Goal: Task Accomplishment & Management: Complete application form

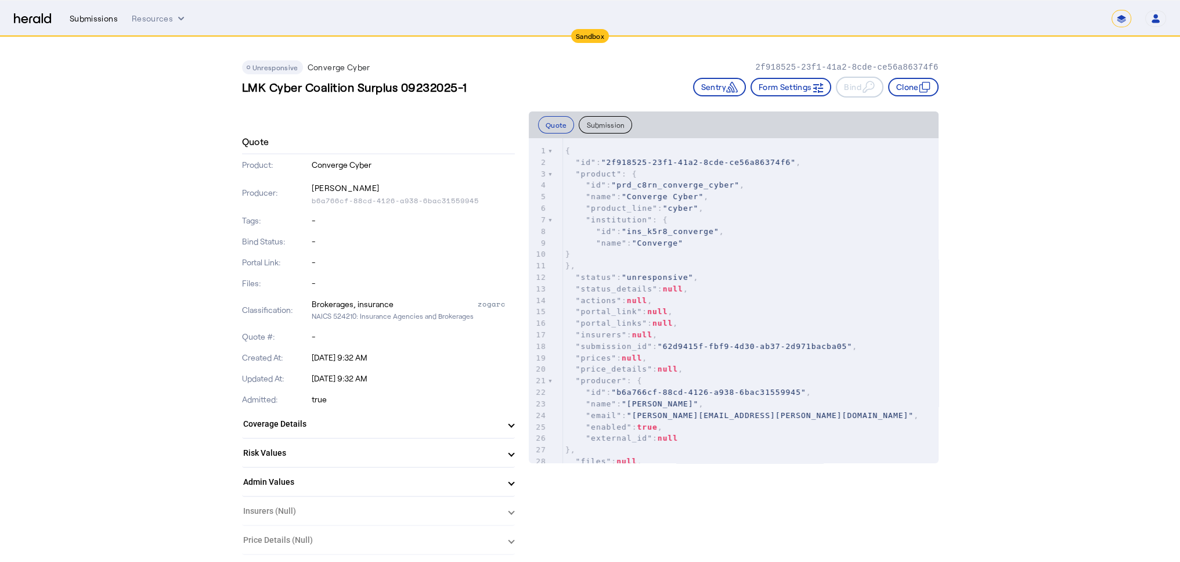
click at [102, 17] on div "Submissions" at bounding box center [94, 19] width 48 height 12
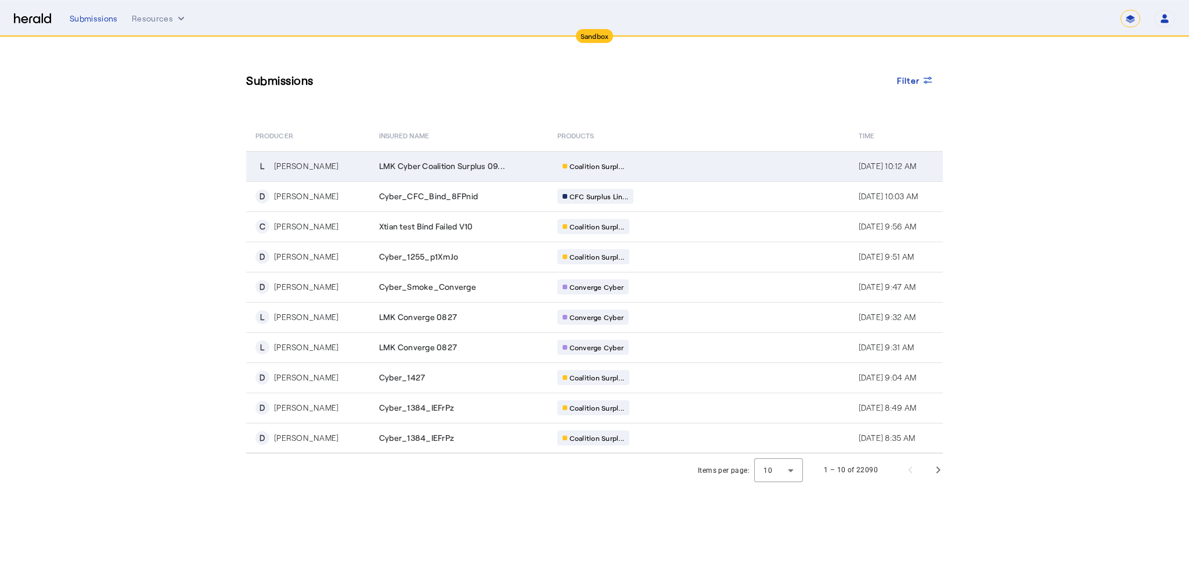
click at [302, 168] on div "[PERSON_NAME]" at bounding box center [306, 166] width 64 height 12
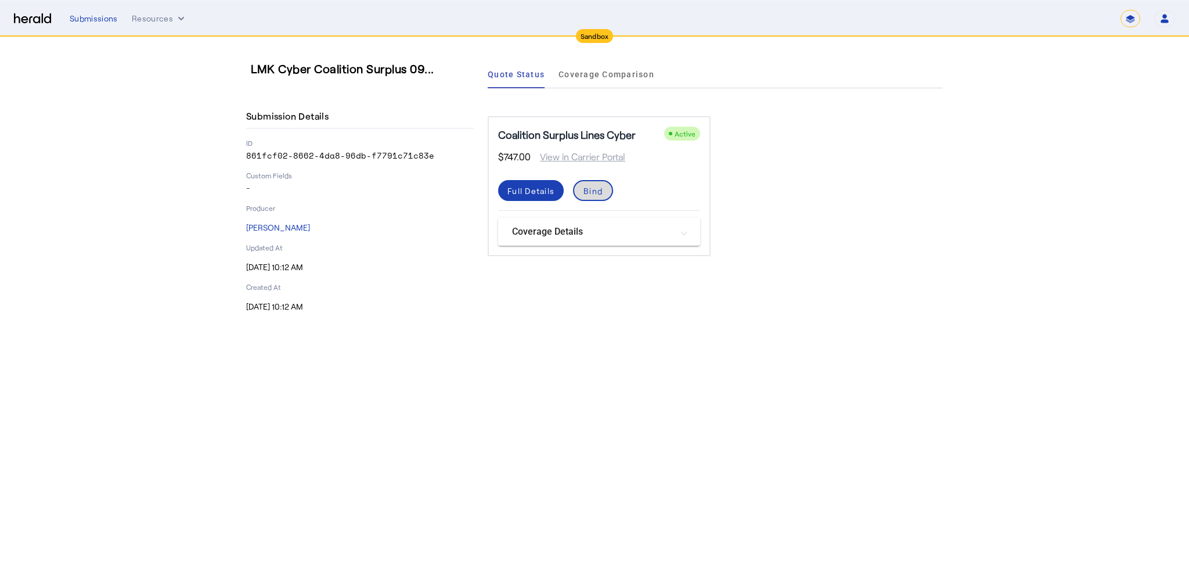
click at [602, 190] on div "Bind" at bounding box center [593, 191] width 19 height 12
click at [597, 190] on div "Bind" at bounding box center [593, 191] width 19 height 12
click at [611, 235] on mat-panel-title "Coverage Details" at bounding box center [592, 232] width 160 height 14
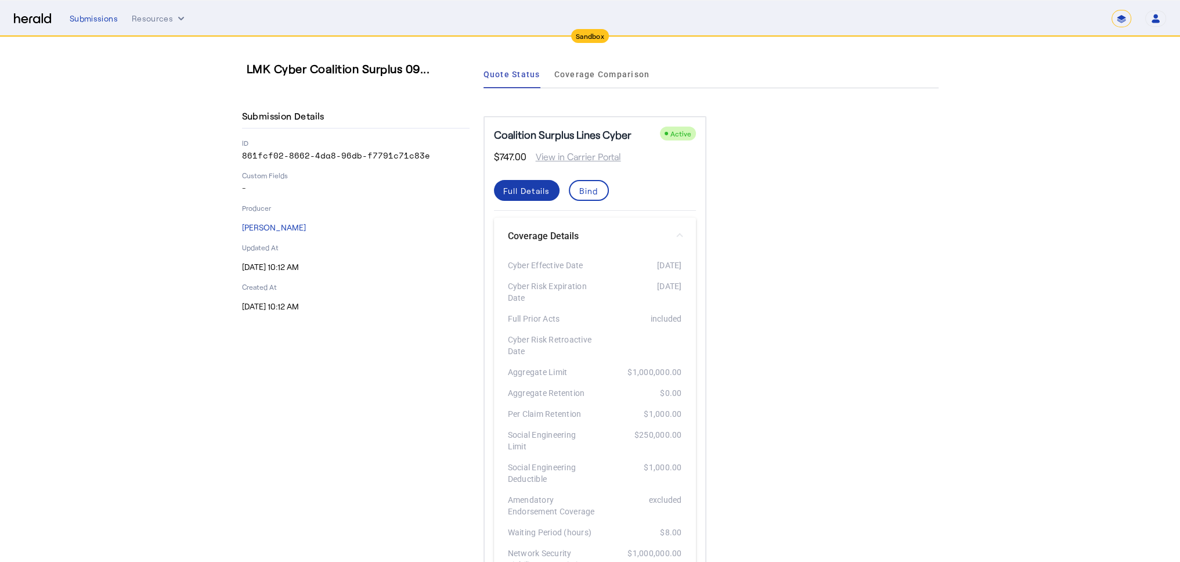
click at [541, 187] on div "Full Details" at bounding box center [526, 191] width 47 height 12
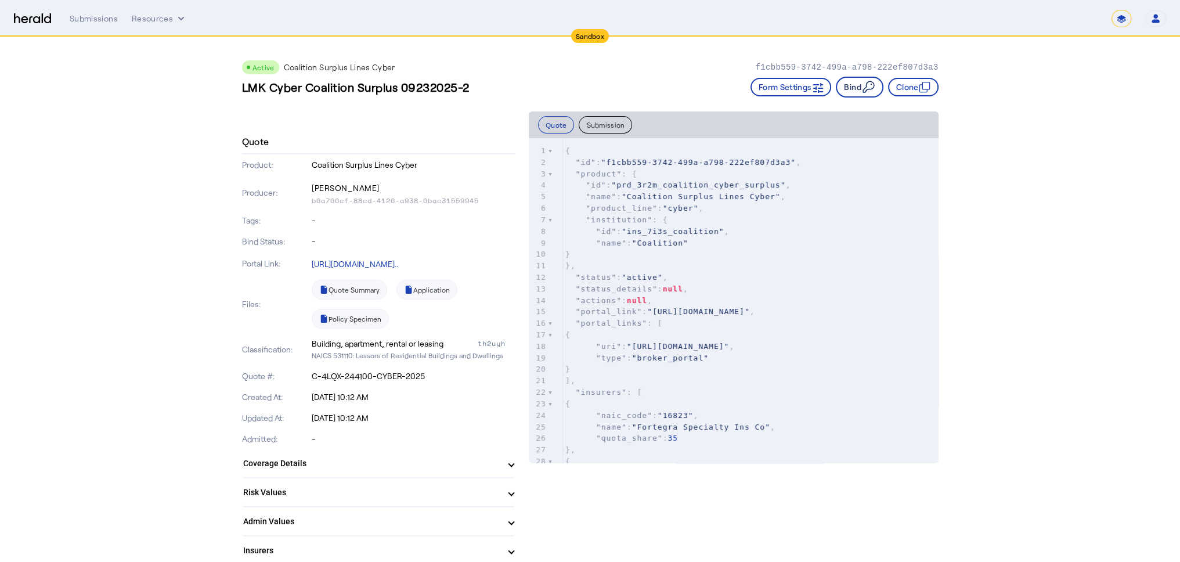
click at [865, 88] on icon "button" at bounding box center [869, 87] width 14 height 14
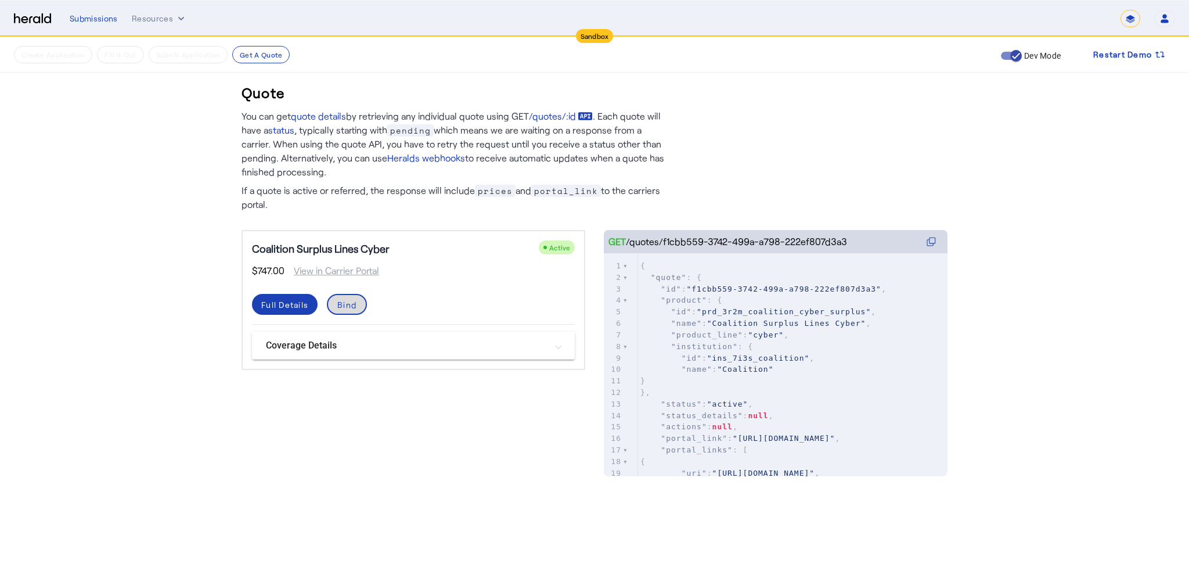
click at [344, 312] on span at bounding box center [347, 304] width 38 height 28
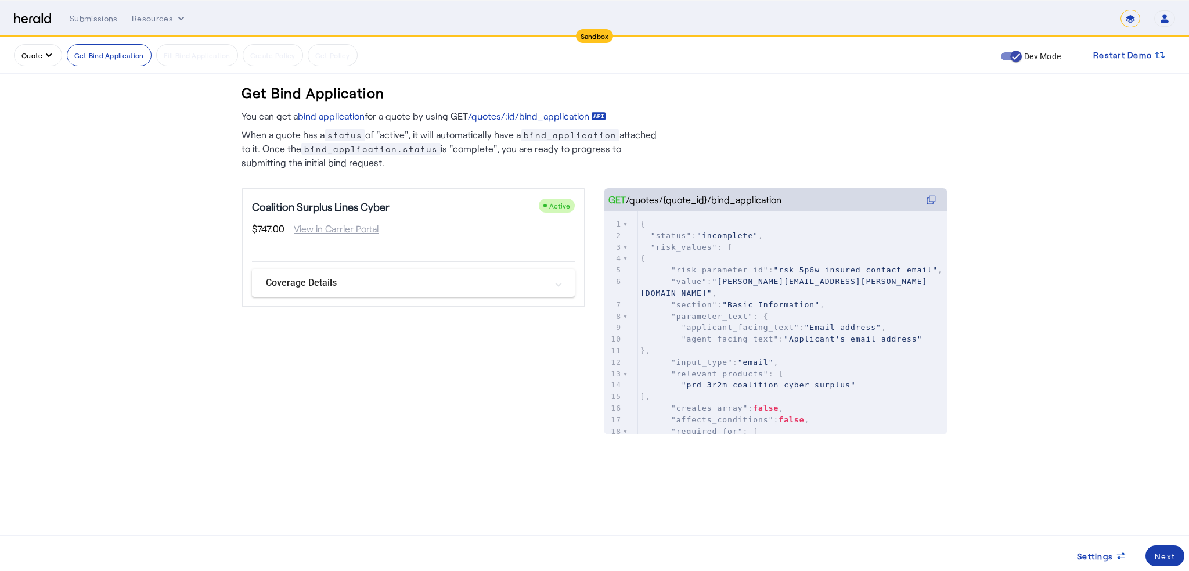
click at [1170, 552] on div "Next" at bounding box center [1165, 556] width 20 height 12
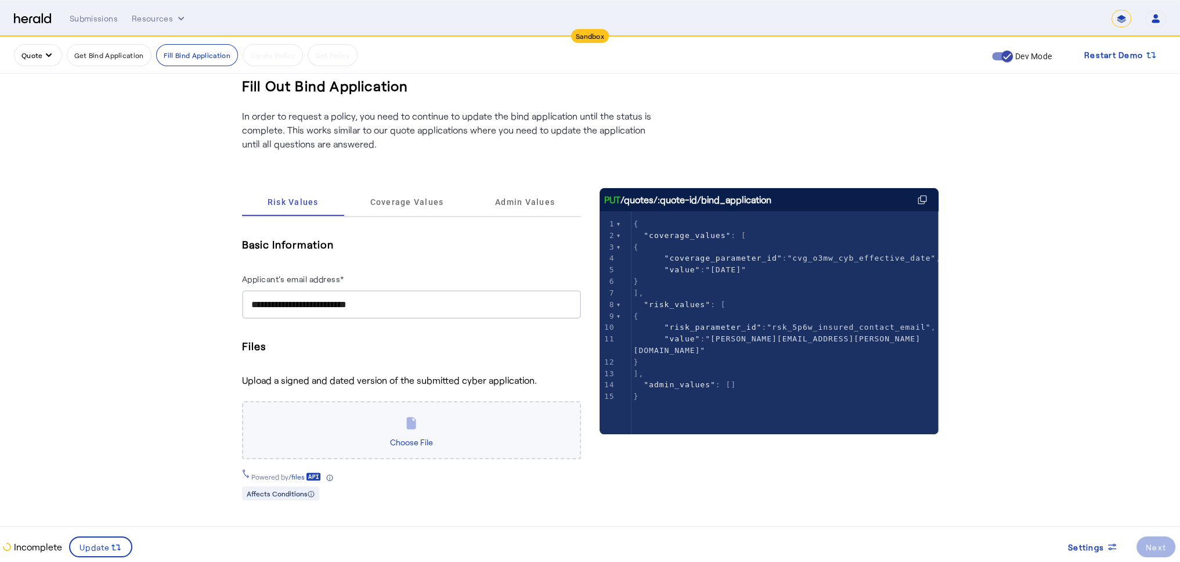
scroll to position [9, 0]
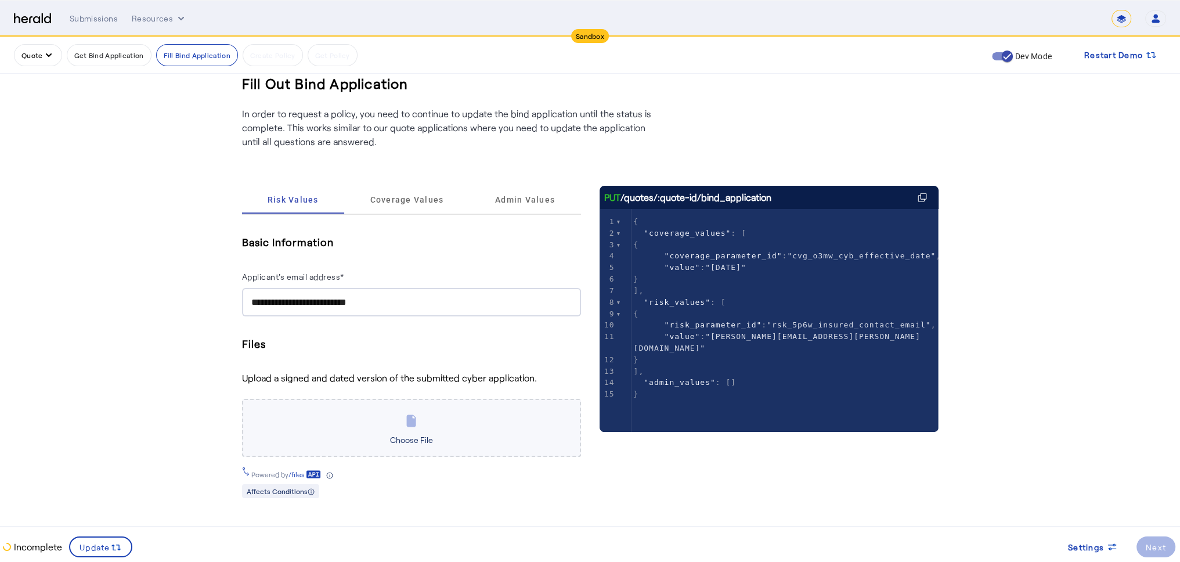
click at [416, 430] on span "Choose File" at bounding box center [412, 439] width 52 height 19
click at [0, 0] on input "Choose File" at bounding box center [0, 0] width 0 height 0
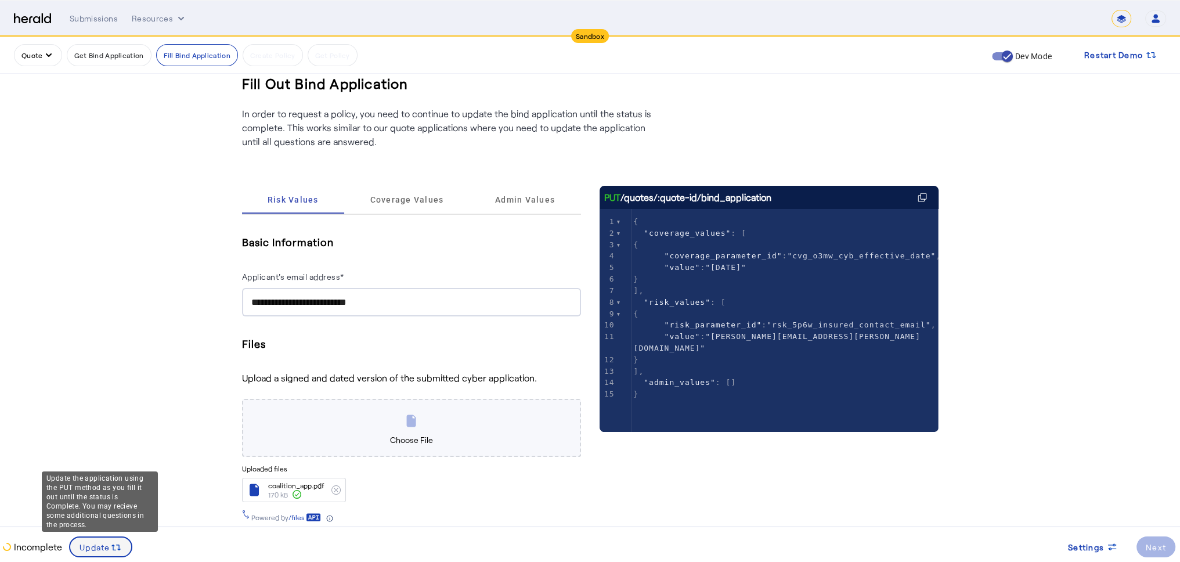
click at [81, 553] on span at bounding box center [100, 547] width 61 height 28
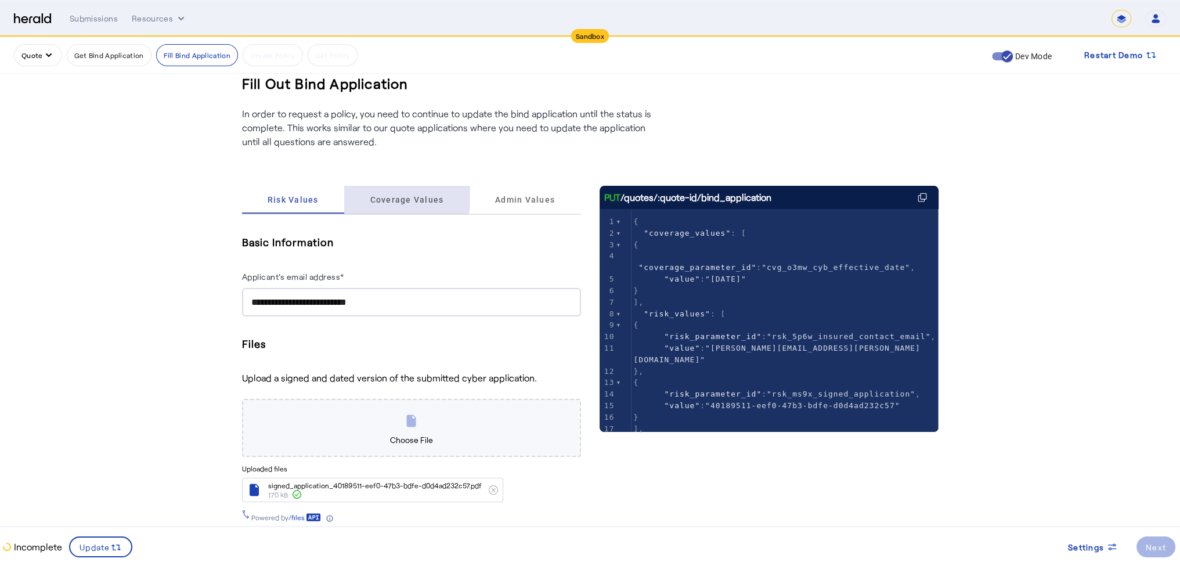
click at [400, 196] on span "Coverage Values" at bounding box center [407, 200] width 74 height 8
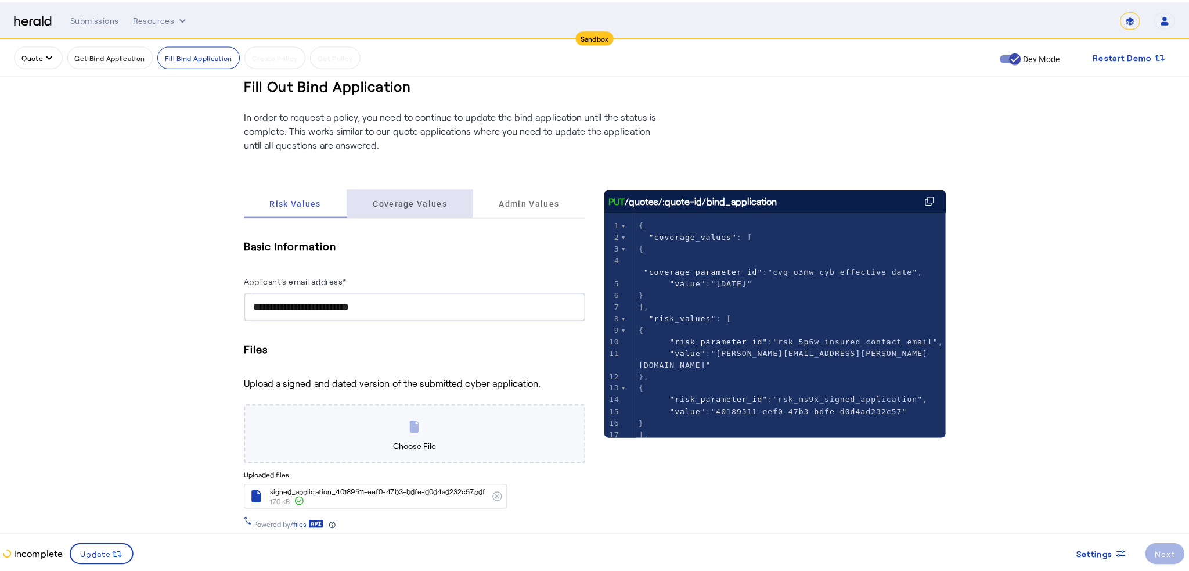
scroll to position [0, 0]
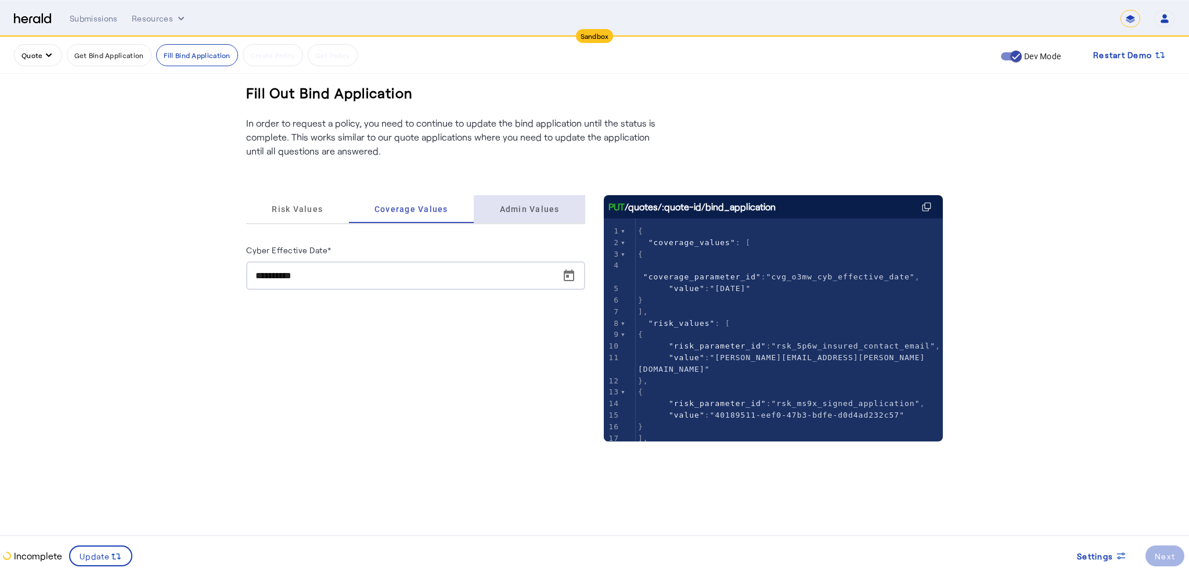
click at [517, 217] on span "Admin Values" at bounding box center [530, 209] width 60 height 28
click at [450, 273] on input "Surplus broker's license number*" at bounding box center [415, 276] width 321 height 14
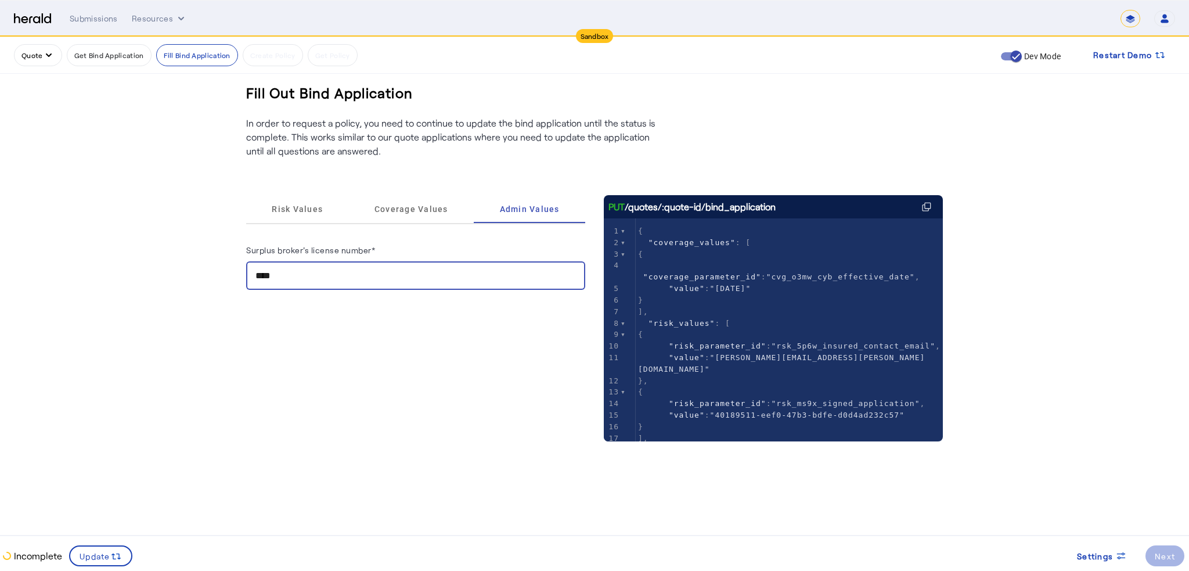
type input "****"
click at [108, 554] on span "Update" at bounding box center [95, 556] width 31 height 12
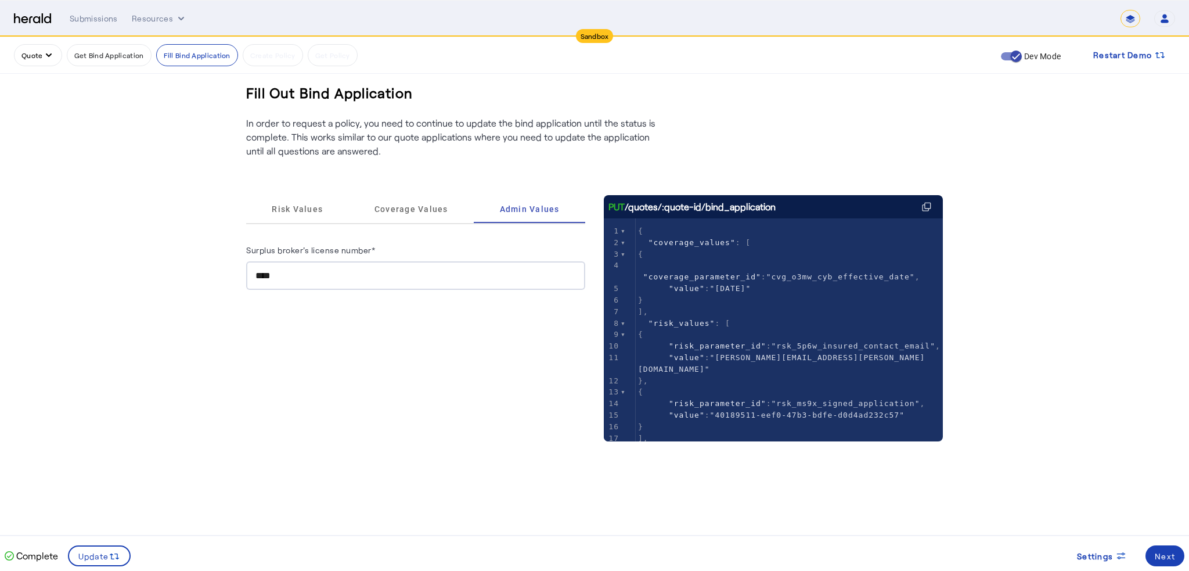
click at [1168, 559] on div "Next" at bounding box center [1165, 556] width 20 height 12
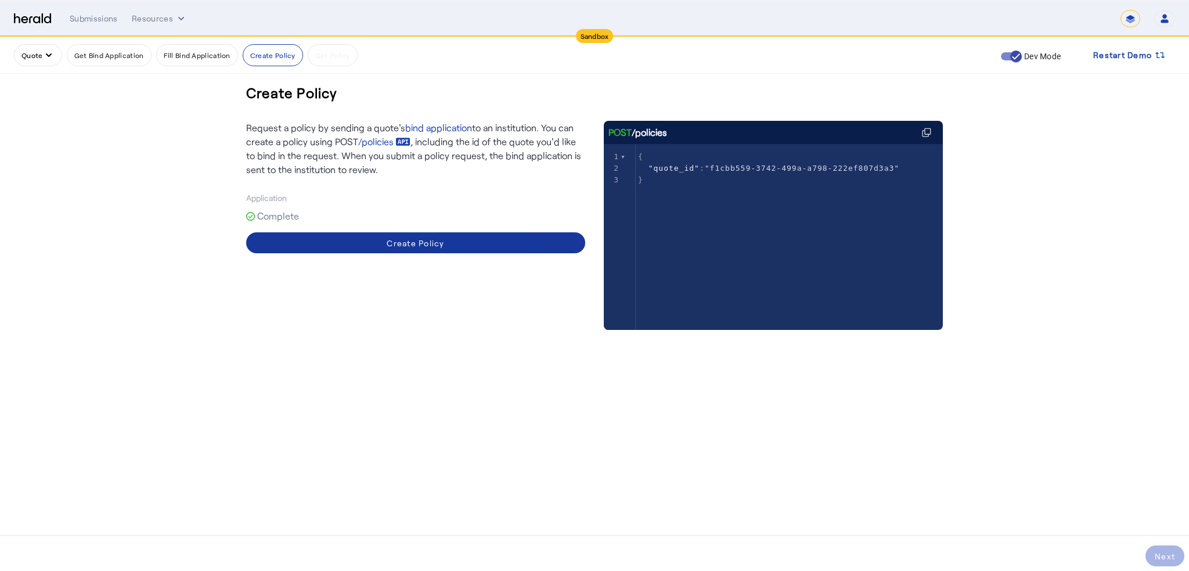
click at [448, 239] on span at bounding box center [415, 243] width 339 height 28
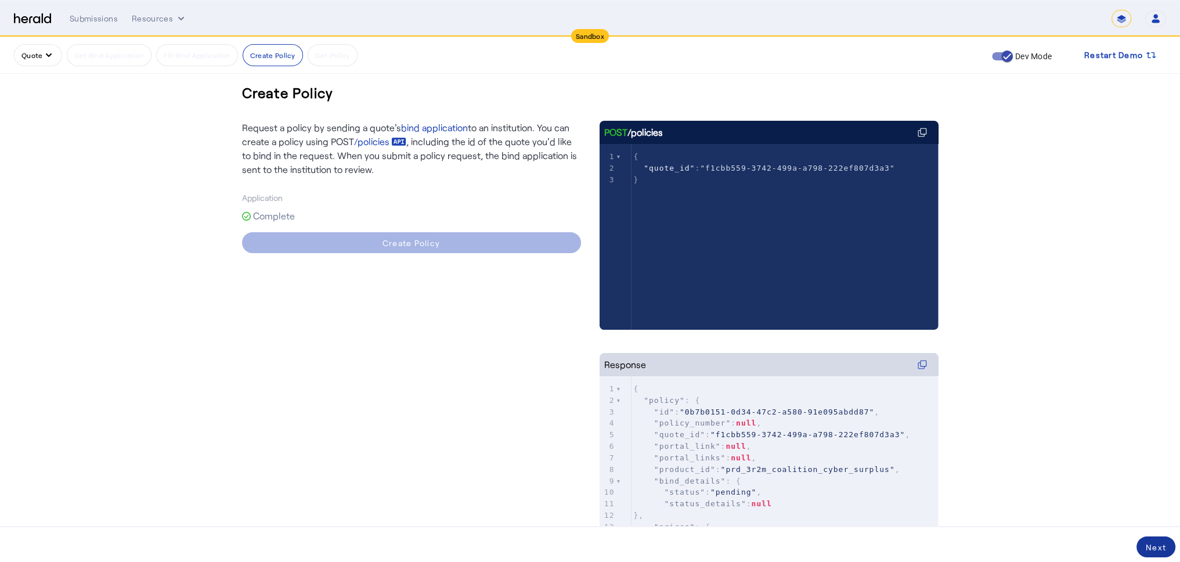
click at [1157, 548] on div "Next" at bounding box center [1156, 547] width 20 height 12
